Goal: Information Seeking & Learning: Learn about a topic

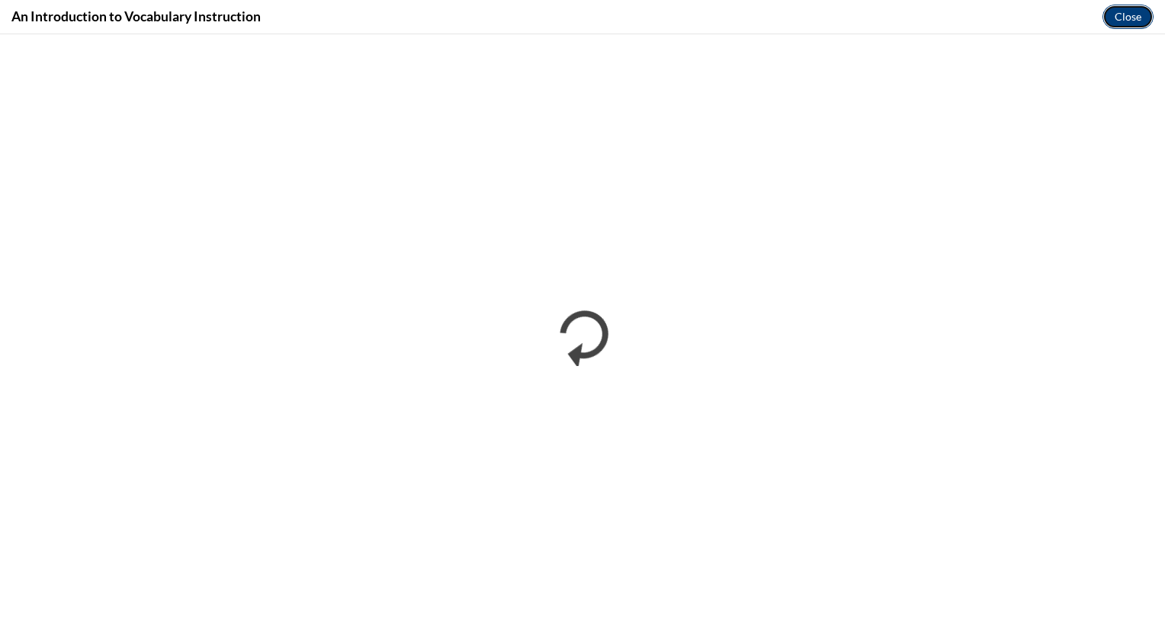
click at [1147, 14] on button "Close" at bounding box center [1127, 17] width 51 height 24
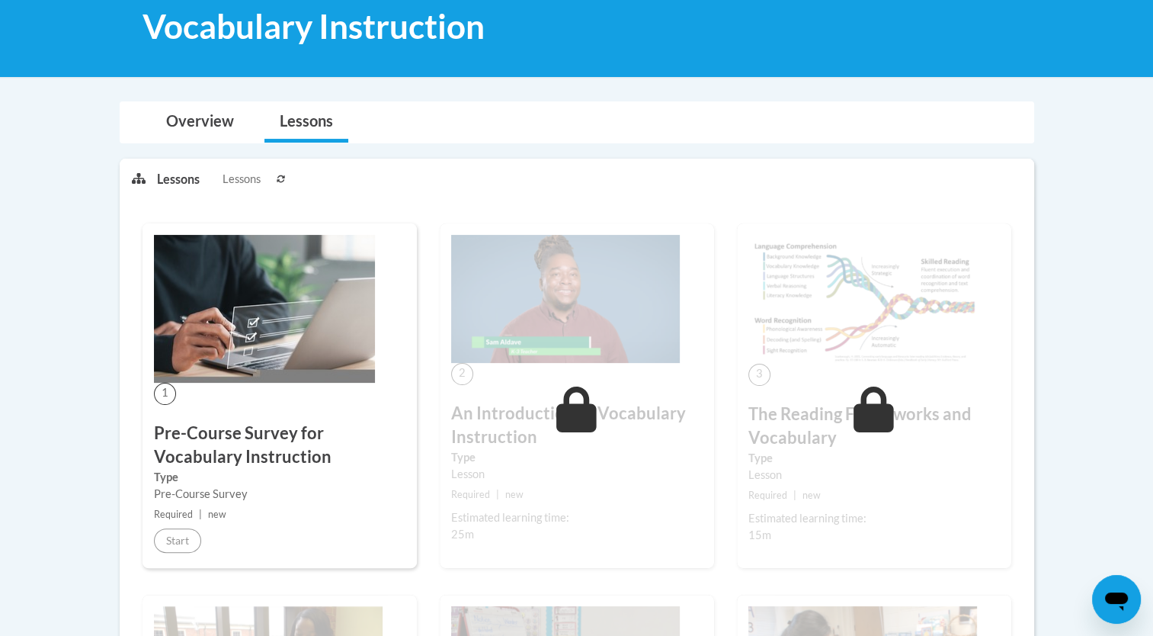
scroll to position [241, 0]
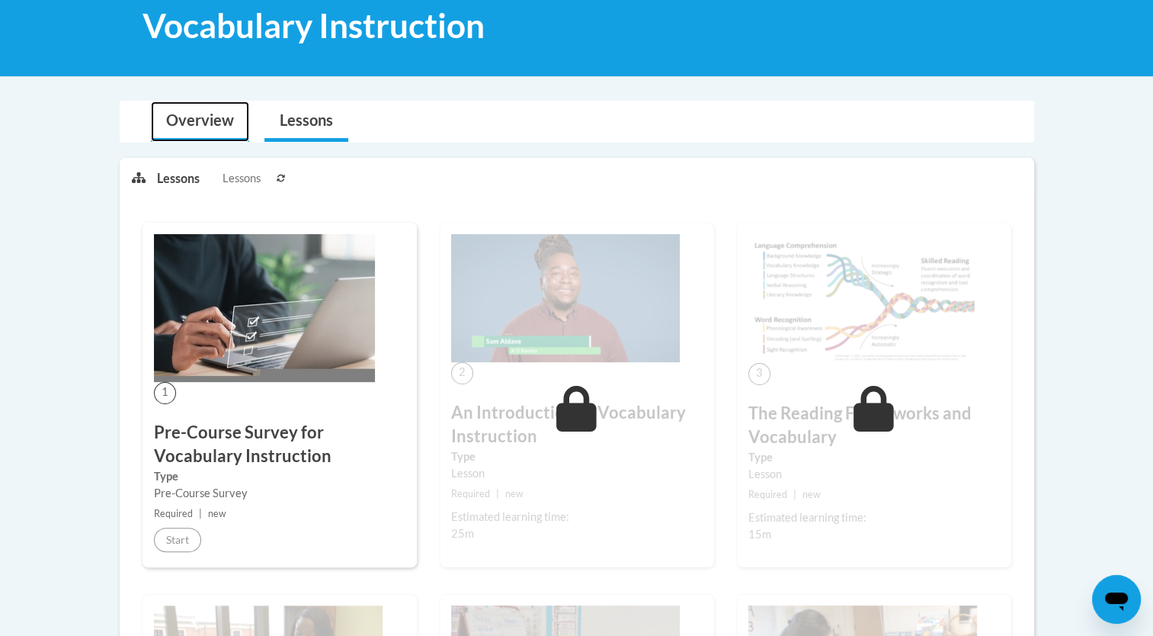
click at [189, 120] on link "Overview" at bounding box center [200, 121] width 98 height 40
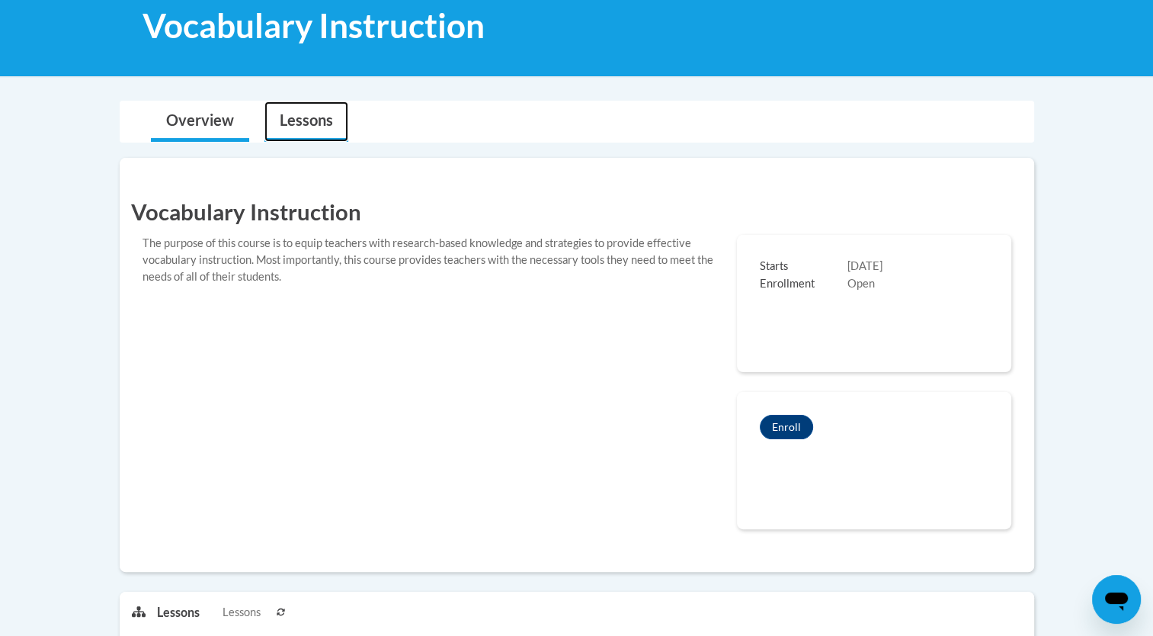
click at [302, 122] on link "Lessons" at bounding box center [307, 121] width 84 height 40
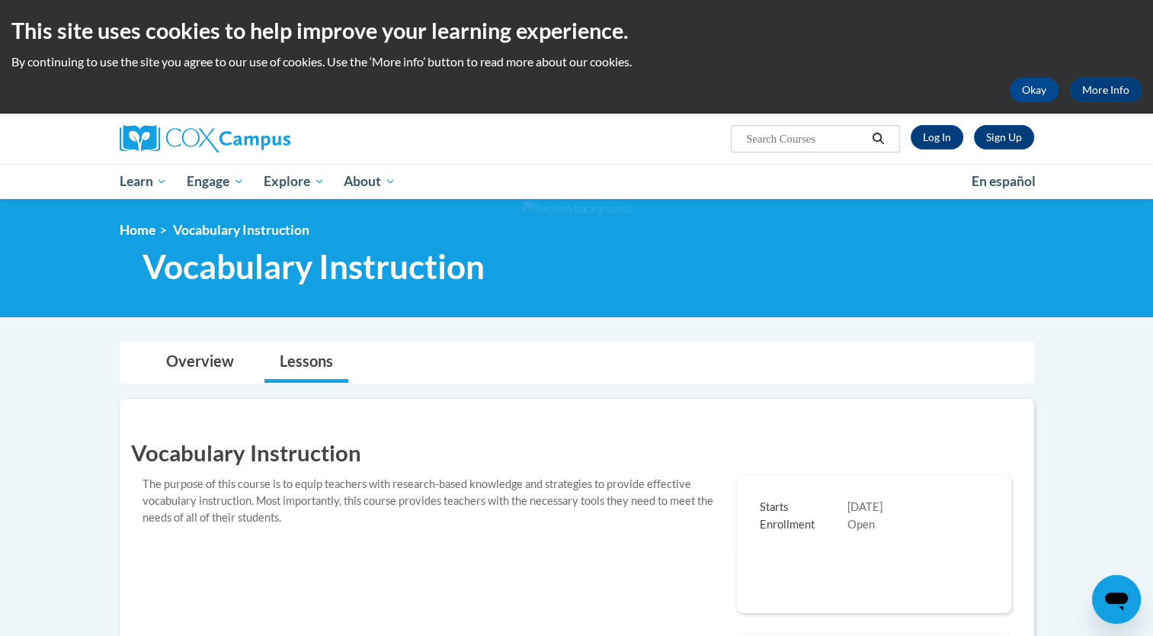
click at [837, 140] on input "Search..." at bounding box center [806, 139] width 122 height 18
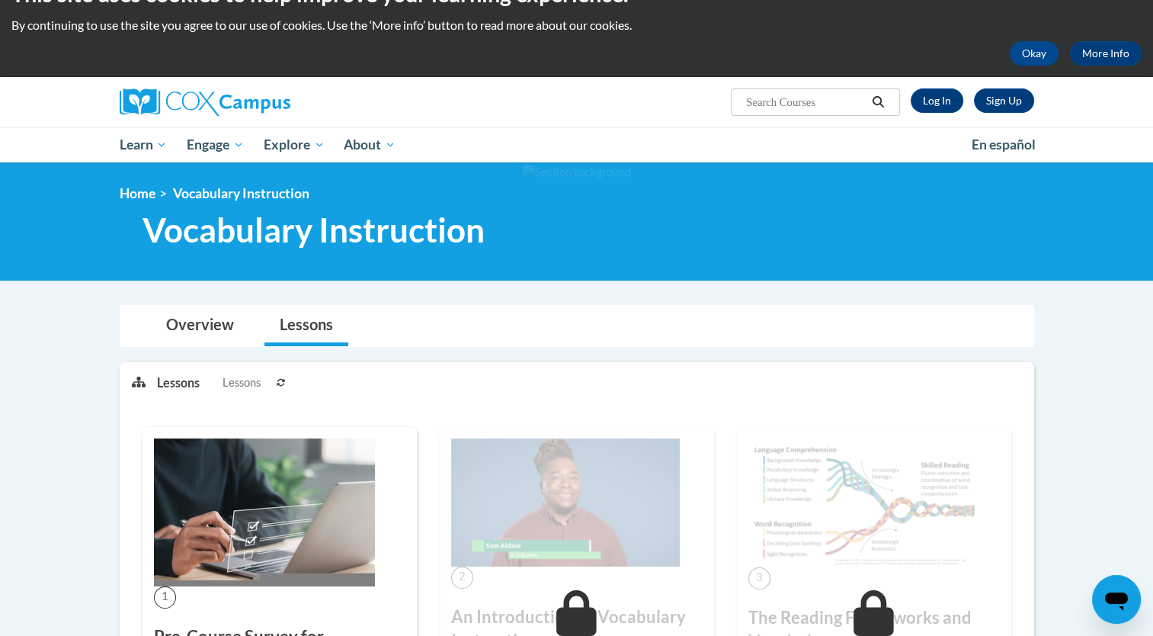
scroll to position [37, 0]
click at [938, 102] on link "Log In" at bounding box center [937, 100] width 53 height 24
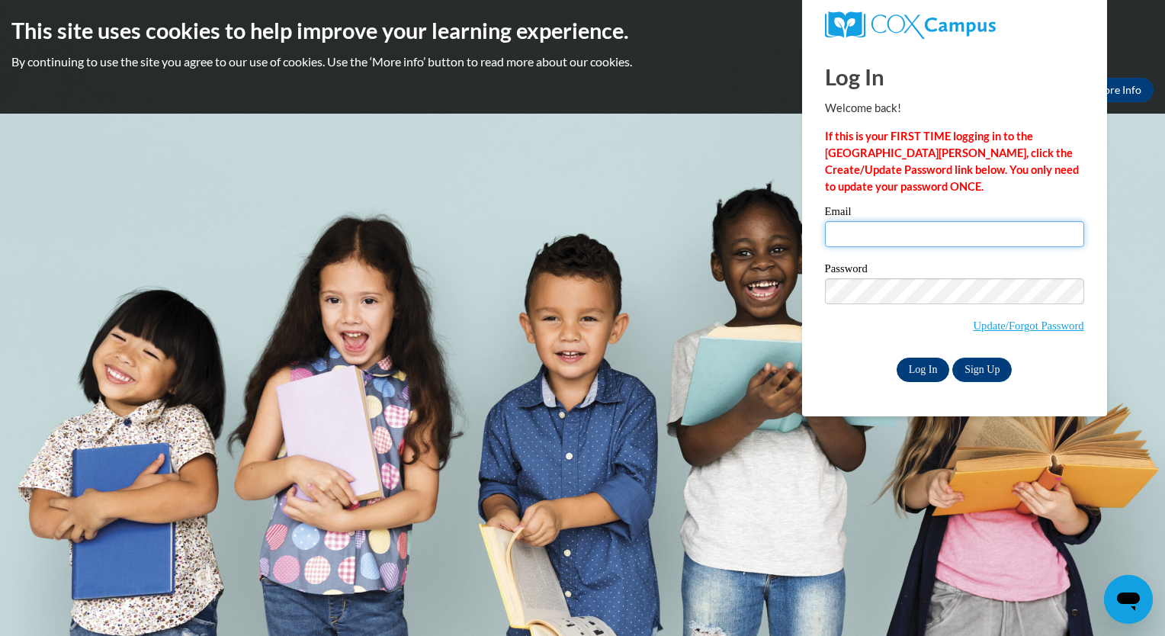
type input "makinleyconley@gmail.com"
click at [931, 368] on input "Log In" at bounding box center [923, 370] width 53 height 24
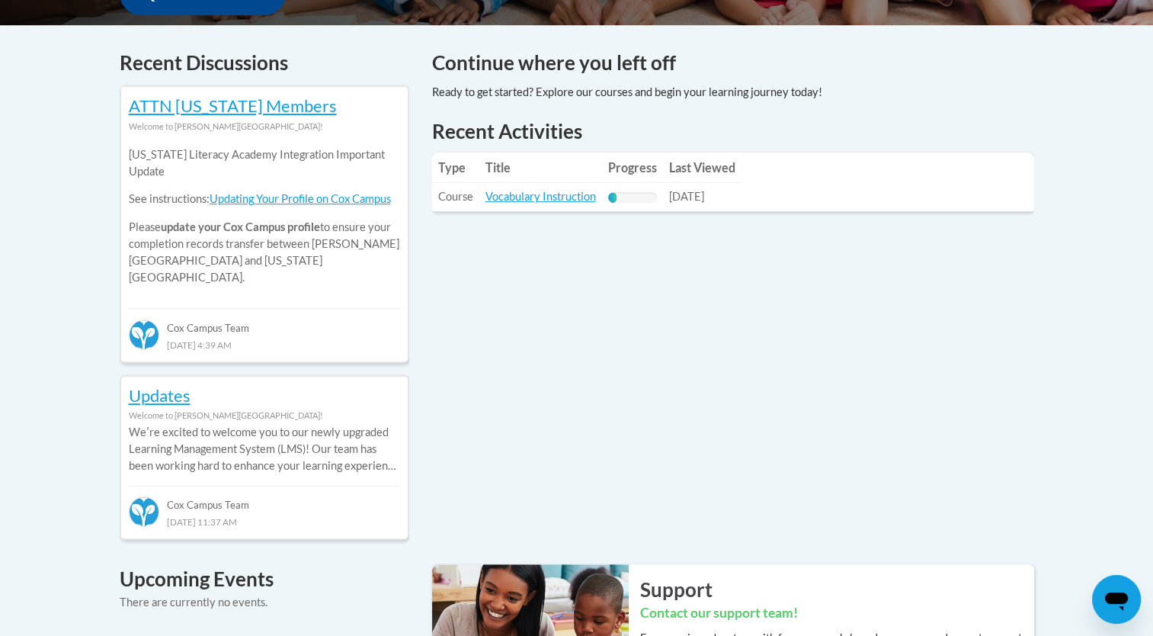
scroll to position [630, 0]
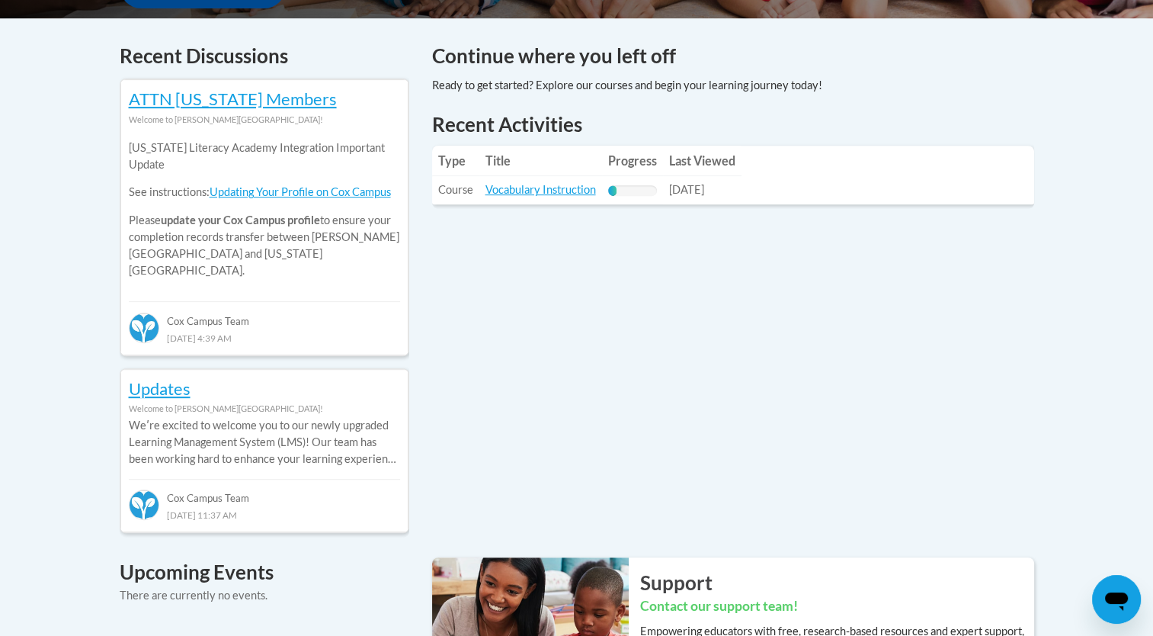
click at [552, 198] on td "Title: Vocabulary Instruction" at bounding box center [541, 190] width 123 height 28
click at [546, 191] on link "Vocabulary Instruction" at bounding box center [541, 189] width 111 height 13
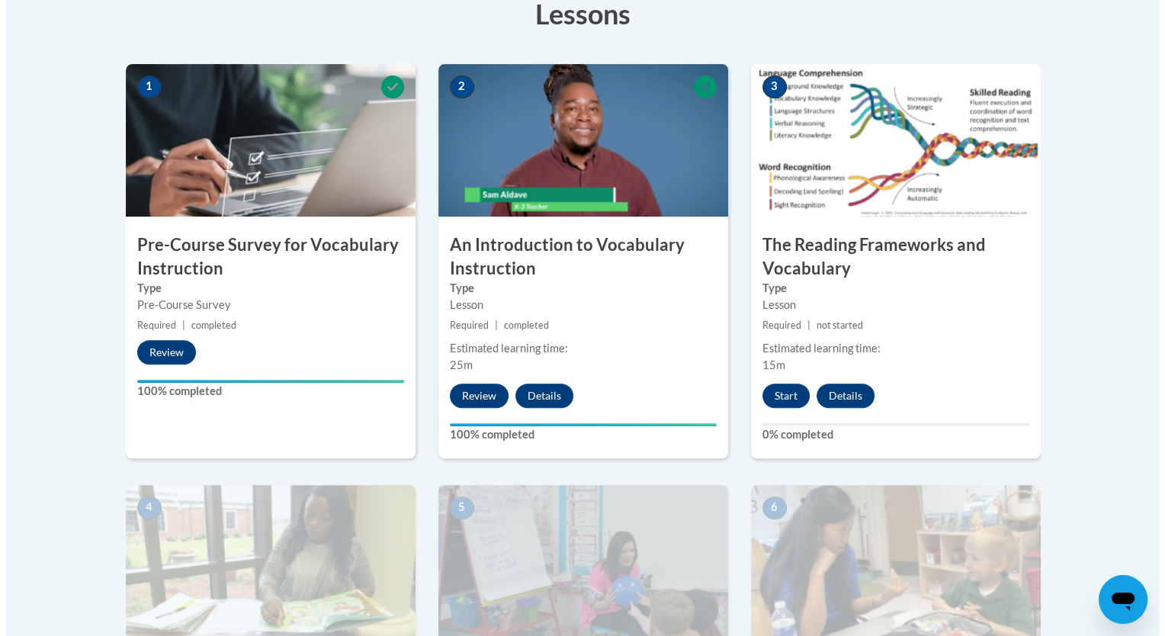
scroll to position [448, 0]
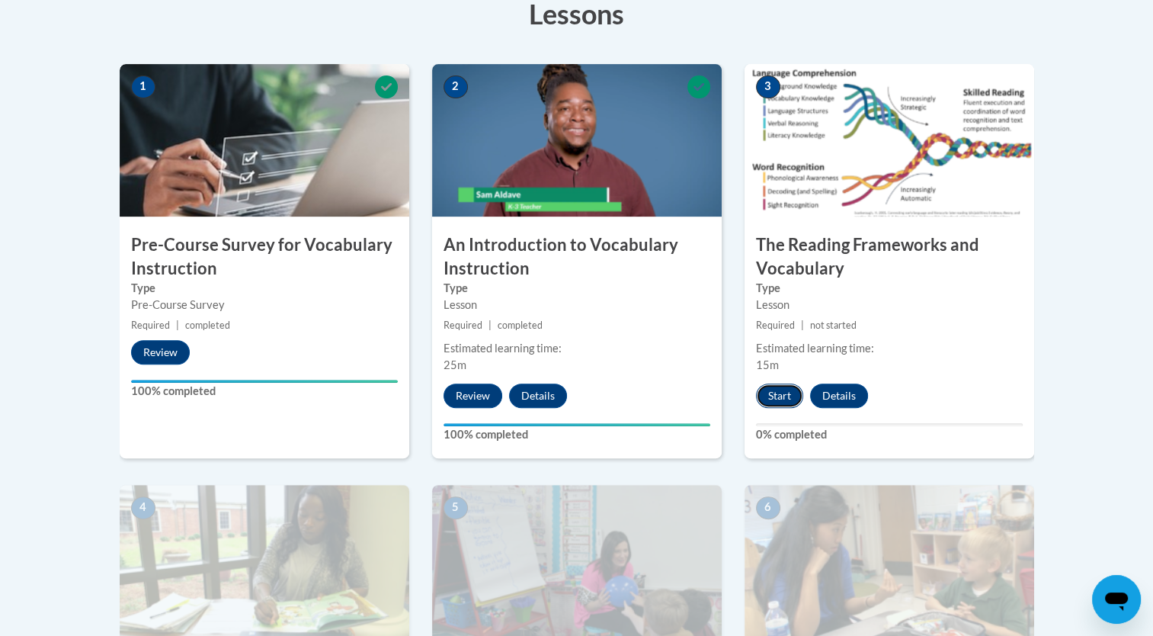
click at [768, 395] on button "Start" at bounding box center [779, 395] width 47 height 24
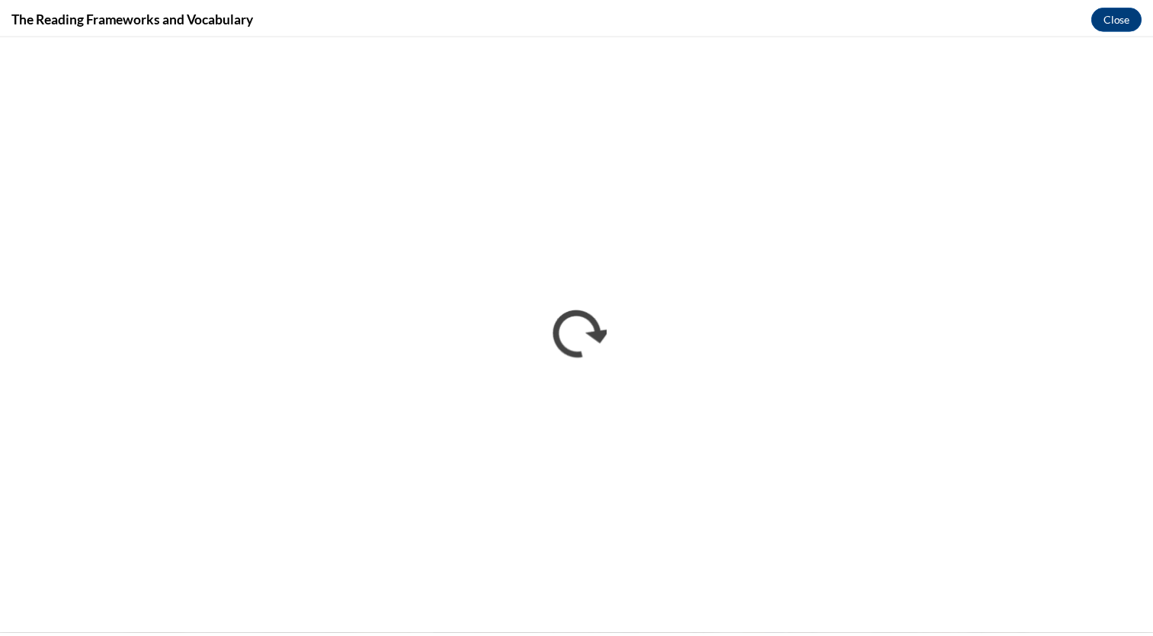
scroll to position [0, 0]
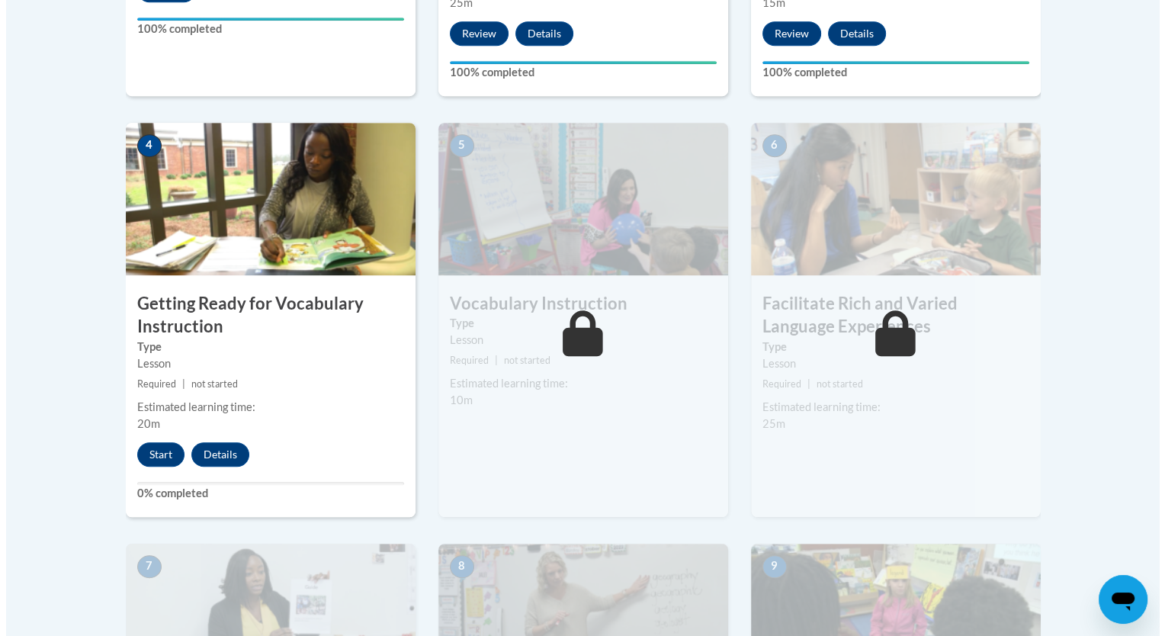
scroll to position [810, 0]
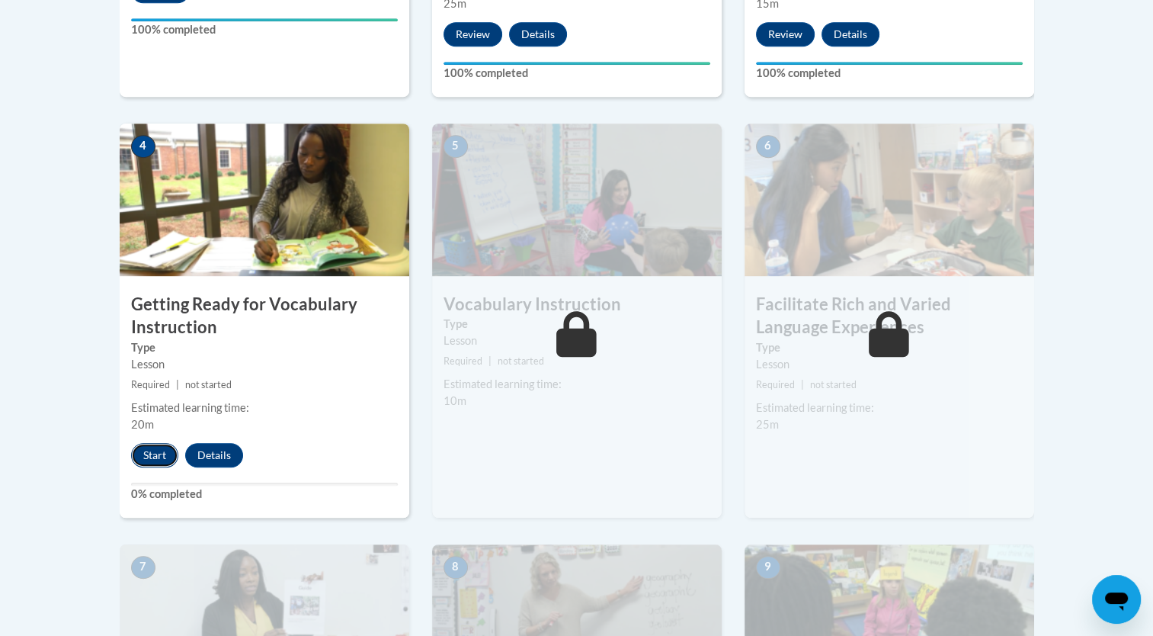
click at [162, 462] on button "Start" at bounding box center [154, 455] width 47 height 24
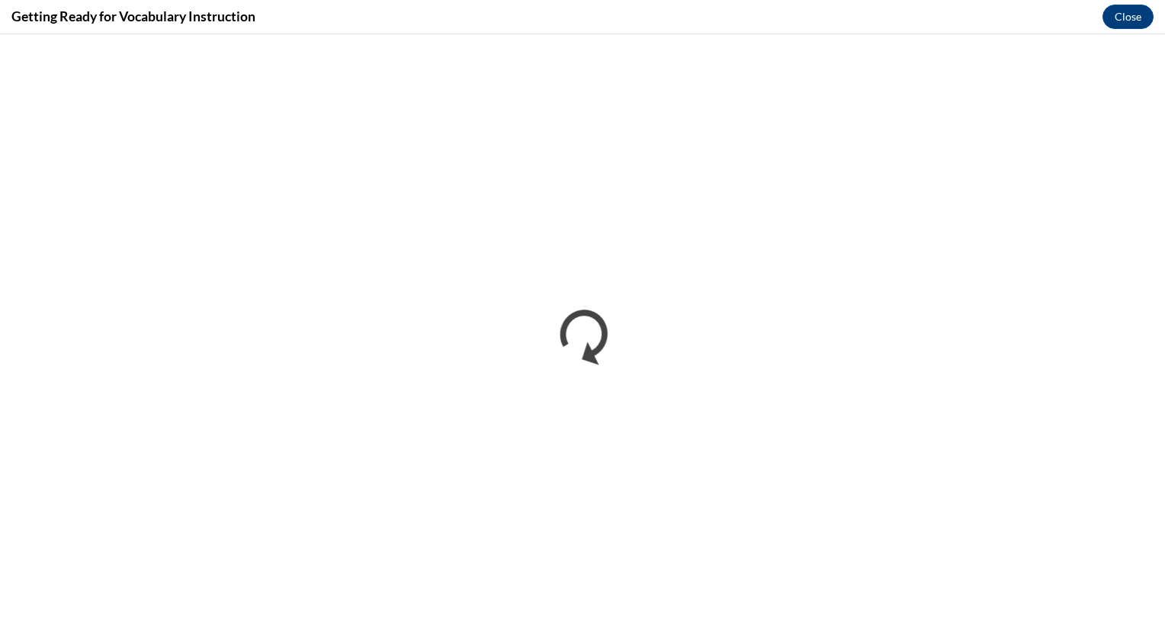
scroll to position [0, 0]
